Goal: Information Seeking & Learning: Learn about a topic

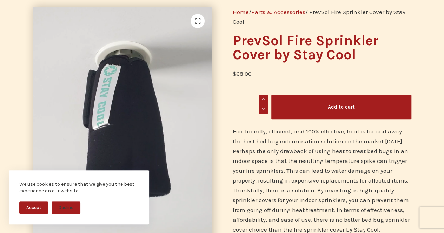
scroll to position [70, 0]
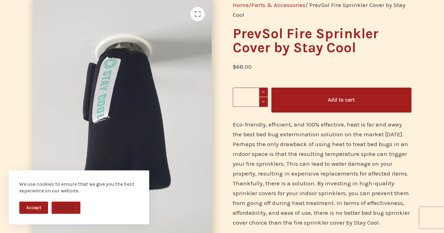
click at [31, 206] on button "Accept" at bounding box center [33, 208] width 29 height 12
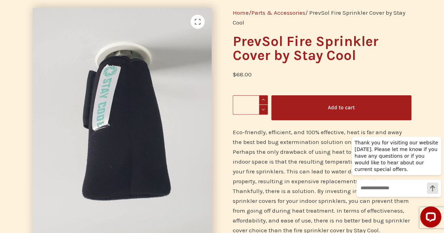
scroll to position [0, 0]
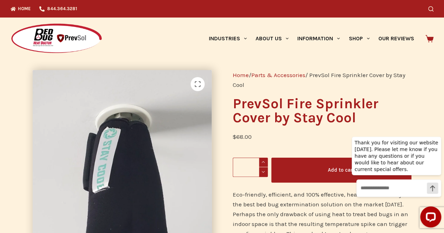
drag, startPoint x: 334, startPoint y: 74, endPoint x: 388, endPoint y: 75, distance: 53.7
click at [388, 75] on nav "Home / Parts & Accessories / PrevSol Fire Sprinkler Cover by Stay Cool" at bounding box center [322, 80] width 179 height 20
copy nav "Fire Sprinkler Cover"
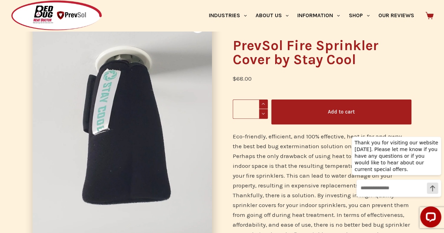
scroll to position [140, 0]
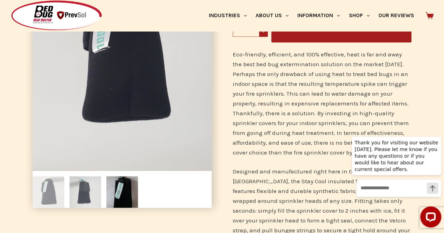
click at [81, 191] on img at bounding box center [85, 192] width 32 height 32
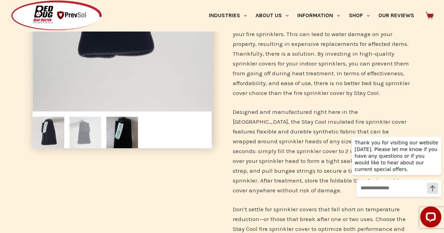
scroll to position [210, 0]
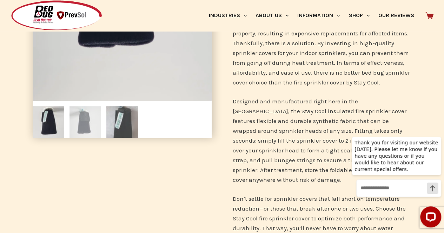
click at [123, 124] on img at bounding box center [122, 122] width 32 height 32
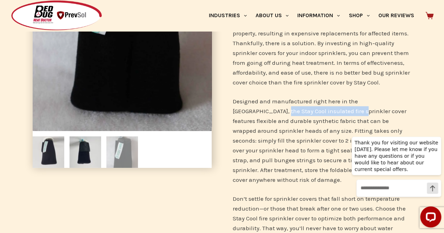
drag, startPoint x: 232, startPoint y: 111, endPoint x: 311, endPoint y: 110, distance: 78.6
click at [311, 110] on p "Designed and manufactured right here in the USA, the Stay Cool insulated fire s…" at bounding box center [322, 140] width 179 height 88
copy p "insulated fire sprinkler cover"
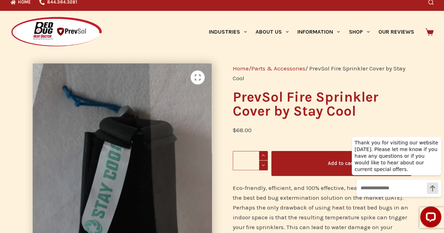
scroll to position [0, 0]
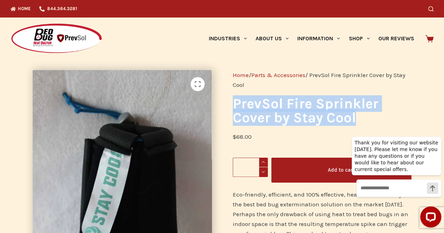
drag, startPoint x: 355, startPoint y: 118, endPoint x: 223, endPoint y: 108, distance: 132.6
copy h1 "PrevSol Fire Sprinkler Cover by Stay Cool"
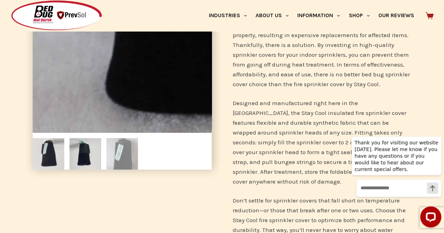
scroll to position [210, 0]
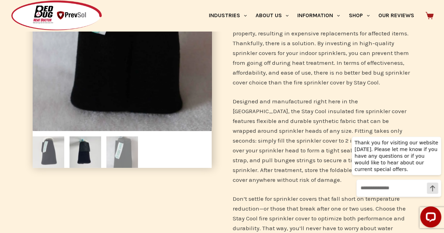
click at [54, 157] on img at bounding box center [49, 152] width 32 height 32
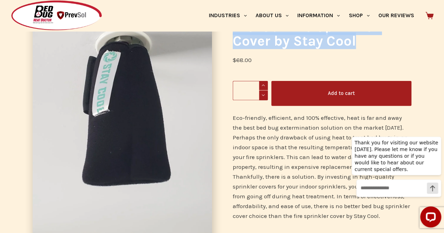
scroll to position [70, 0]
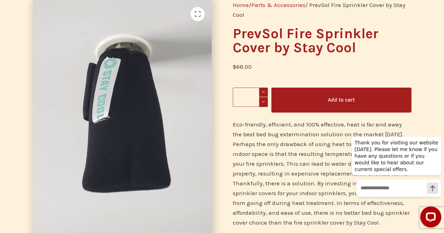
click at [328, 73] on div "$ 68.00" at bounding box center [322, 71] width 179 height 19
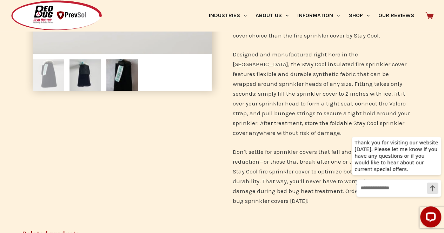
scroll to position [0, 0]
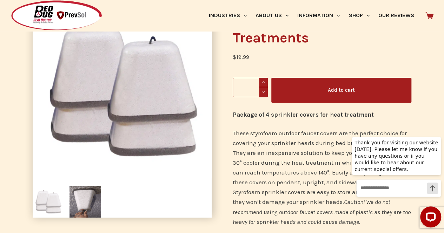
scroll to position [140, 0]
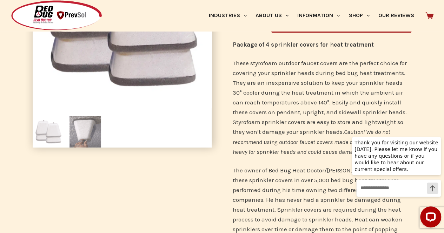
click at [83, 128] on img at bounding box center [85, 132] width 32 height 32
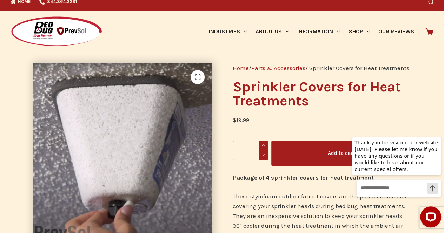
scroll to position [0, 0]
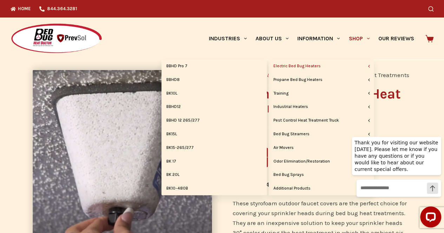
click at [348, 66] on link "Electric Bed Bug Heaters" at bounding box center [320, 66] width 105 height 13
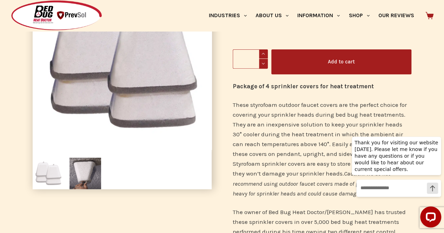
scroll to position [140, 0]
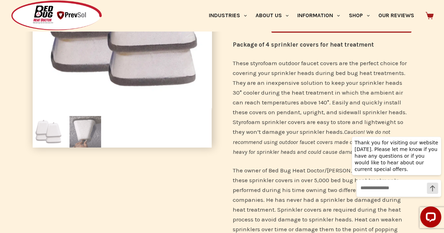
click at [97, 137] on img at bounding box center [85, 132] width 32 height 32
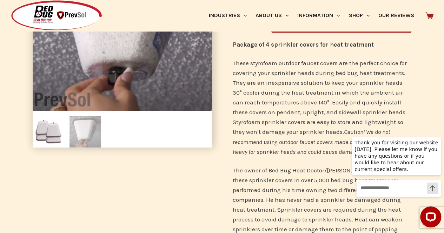
scroll to position [70, 0]
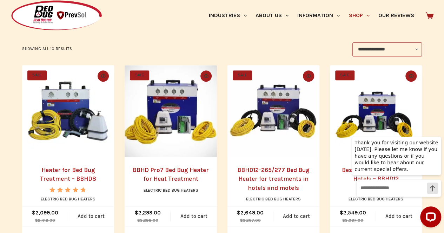
scroll to position [140, 0]
